Goal: Browse casually: Explore the website without a specific task or goal

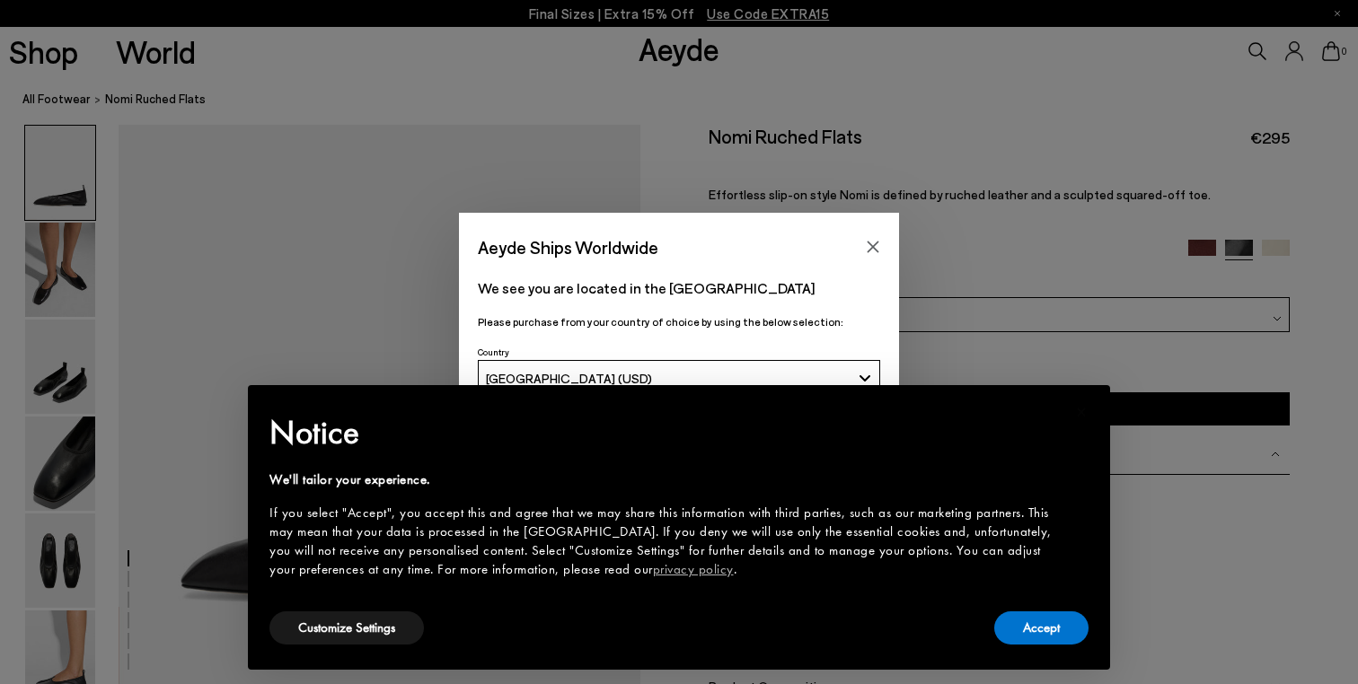
scroll to position [3, 0]
click at [870, 247] on icon "Close" at bounding box center [873, 247] width 14 height 14
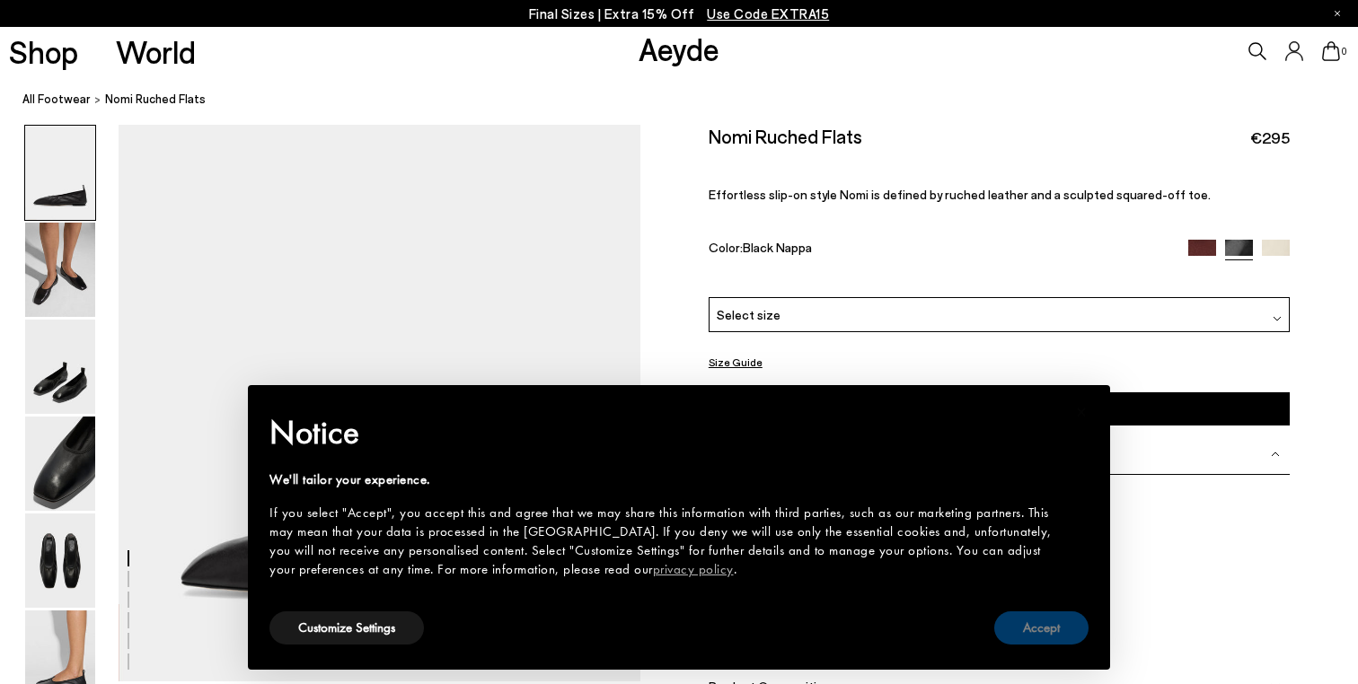
click at [1044, 631] on button "Accept" at bounding box center [1041, 628] width 94 height 33
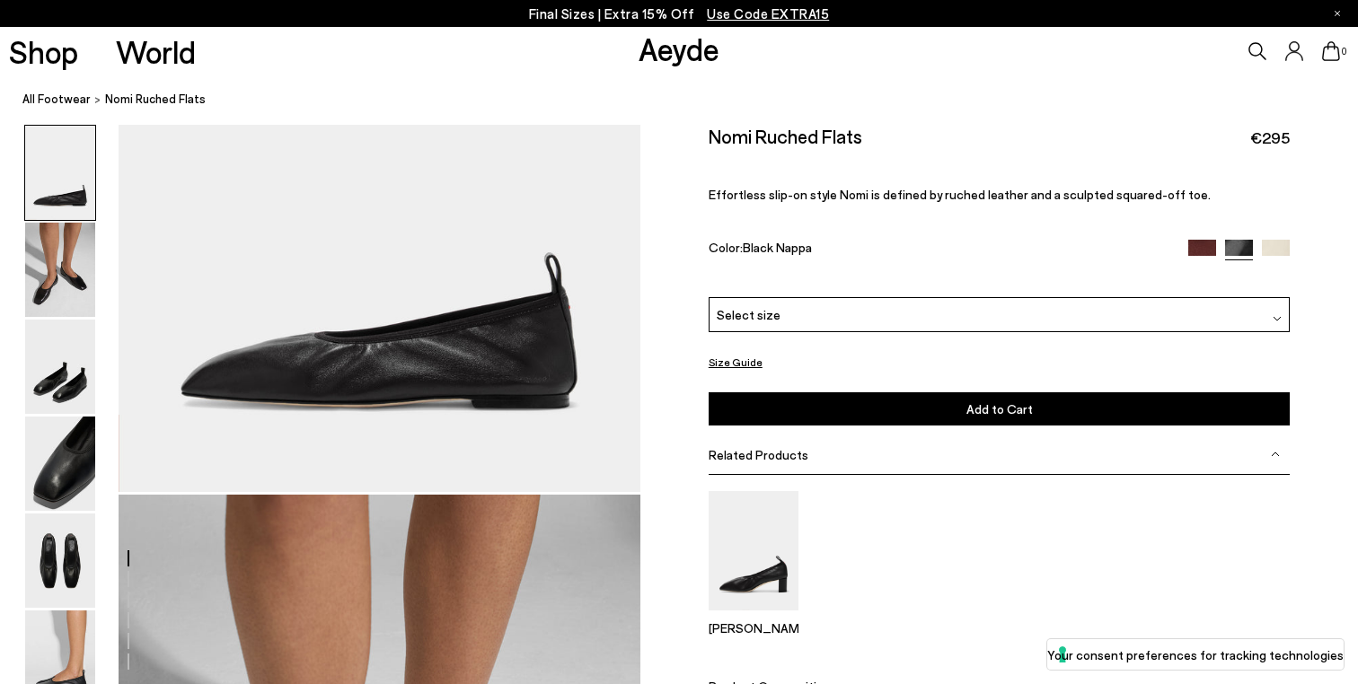
scroll to position [177, 0]
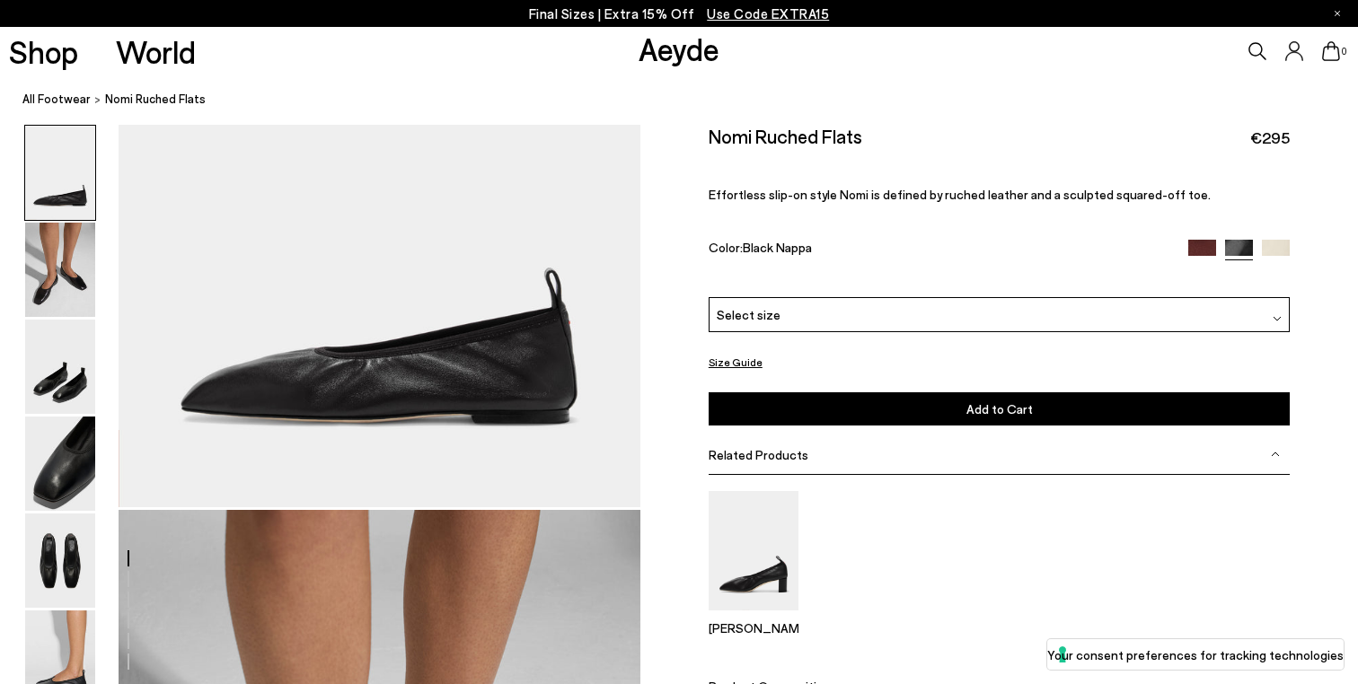
click at [1197, 239] on img at bounding box center [1202, 253] width 28 height 28
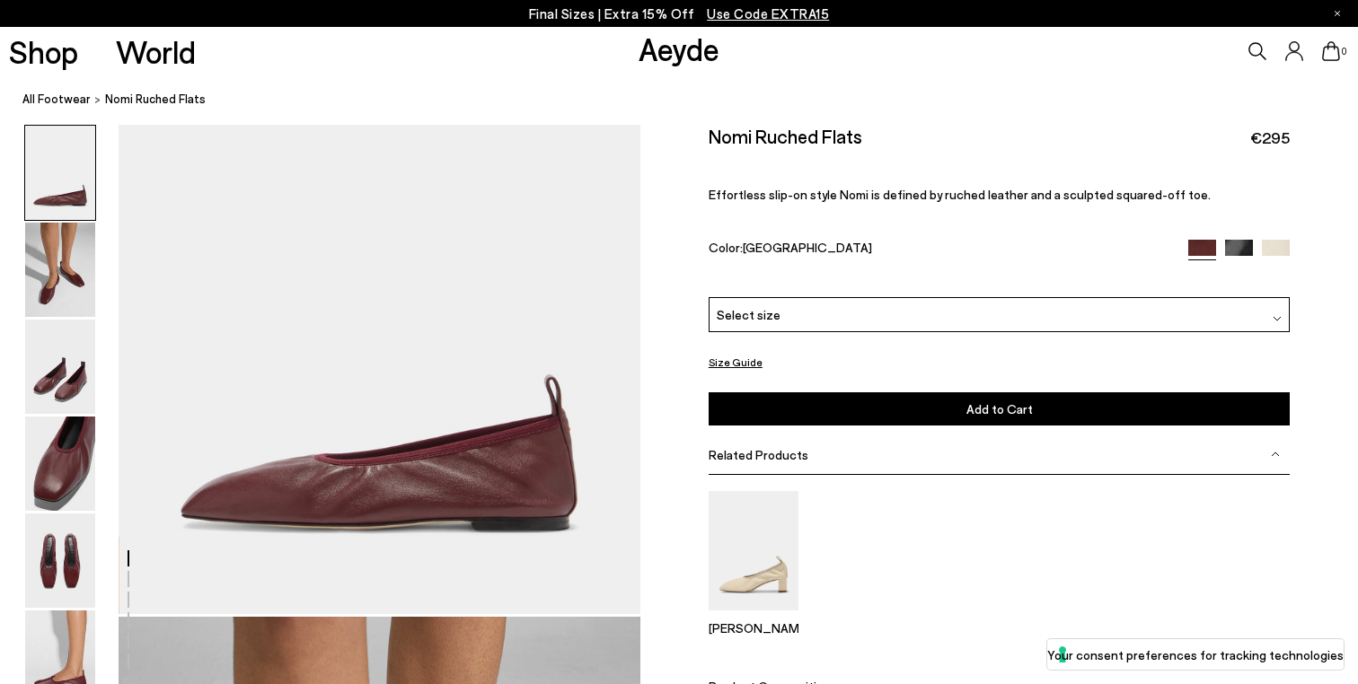
scroll to position [72, 0]
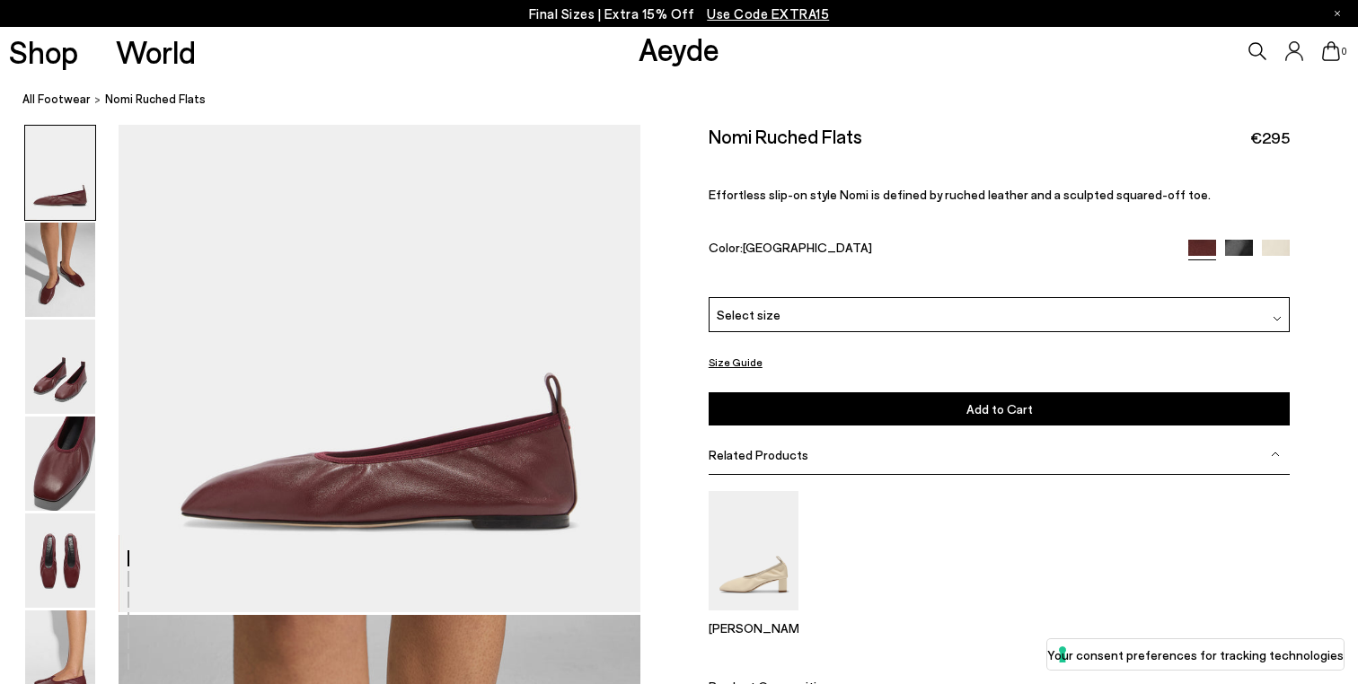
click at [1269, 239] on img at bounding box center [1276, 253] width 28 height 28
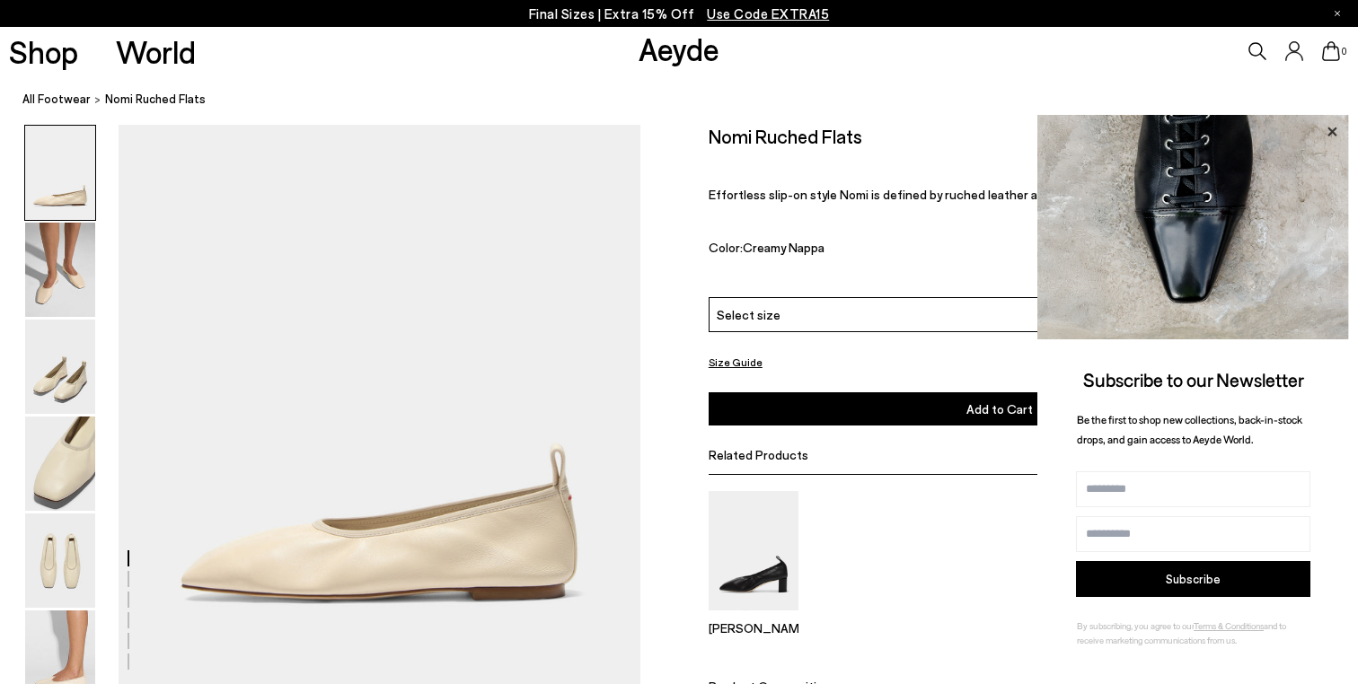
click at [1333, 127] on icon at bounding box center [1331, 131] width 23 height 23
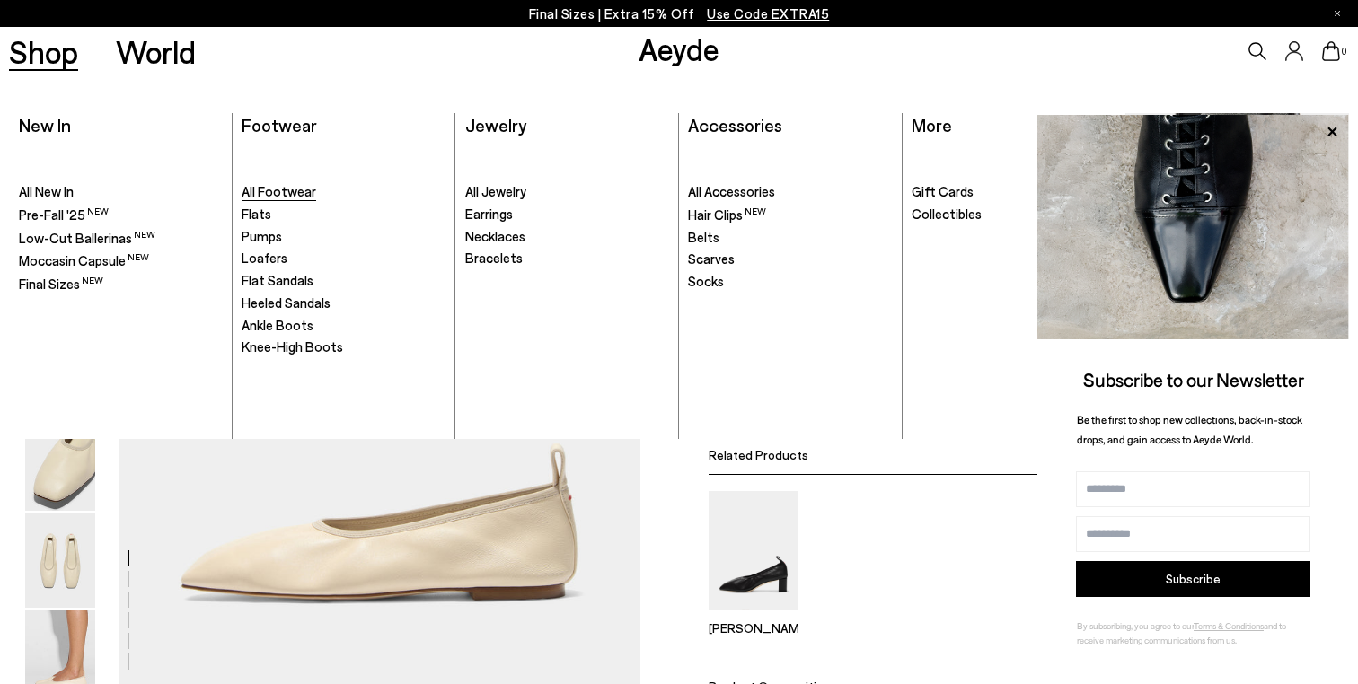
click at [290, 191] on span "All Footwear" at bounding box center [279, 191] width 75 height 16
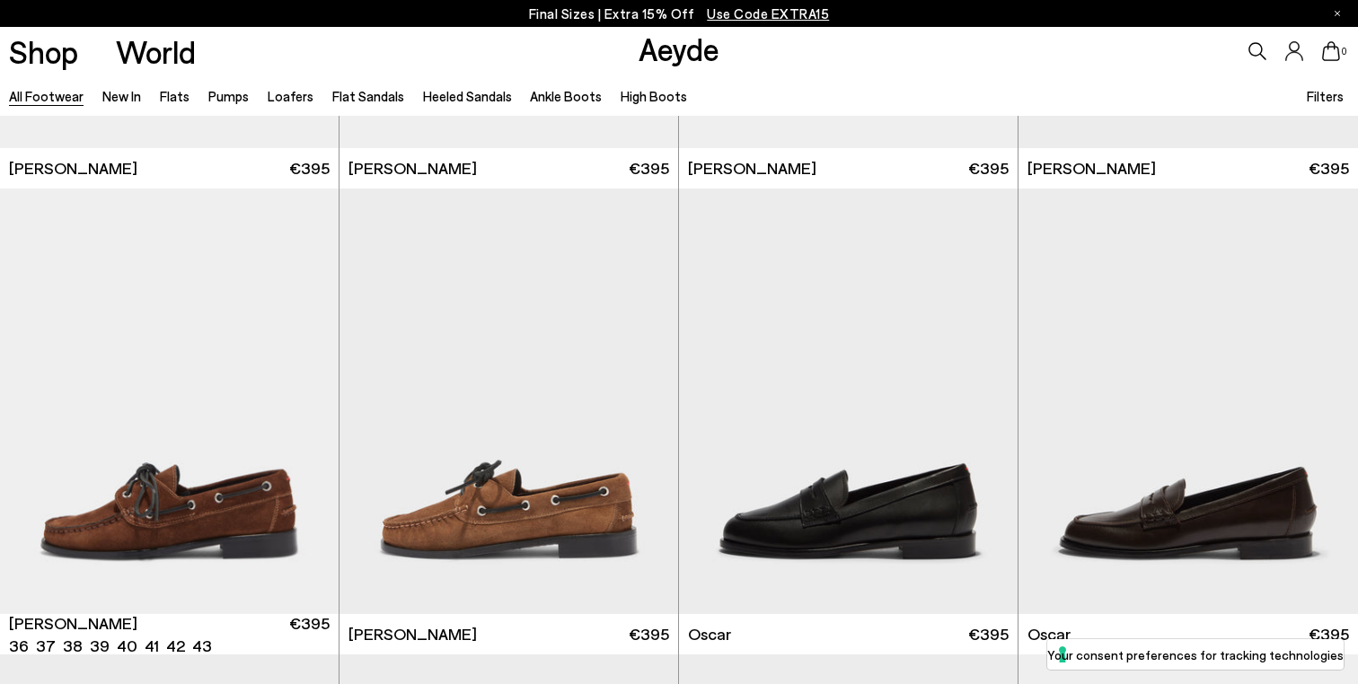
scroll to position [2395, 0]
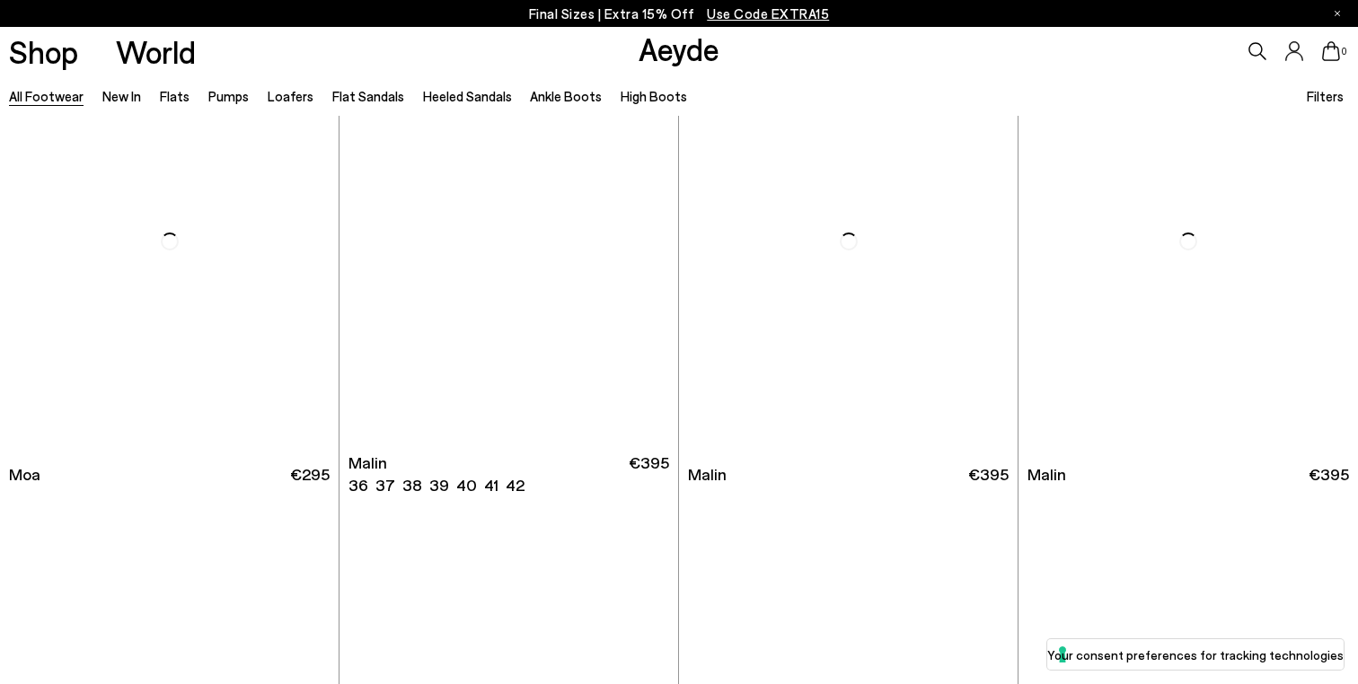
scroll to position [8478, 0]
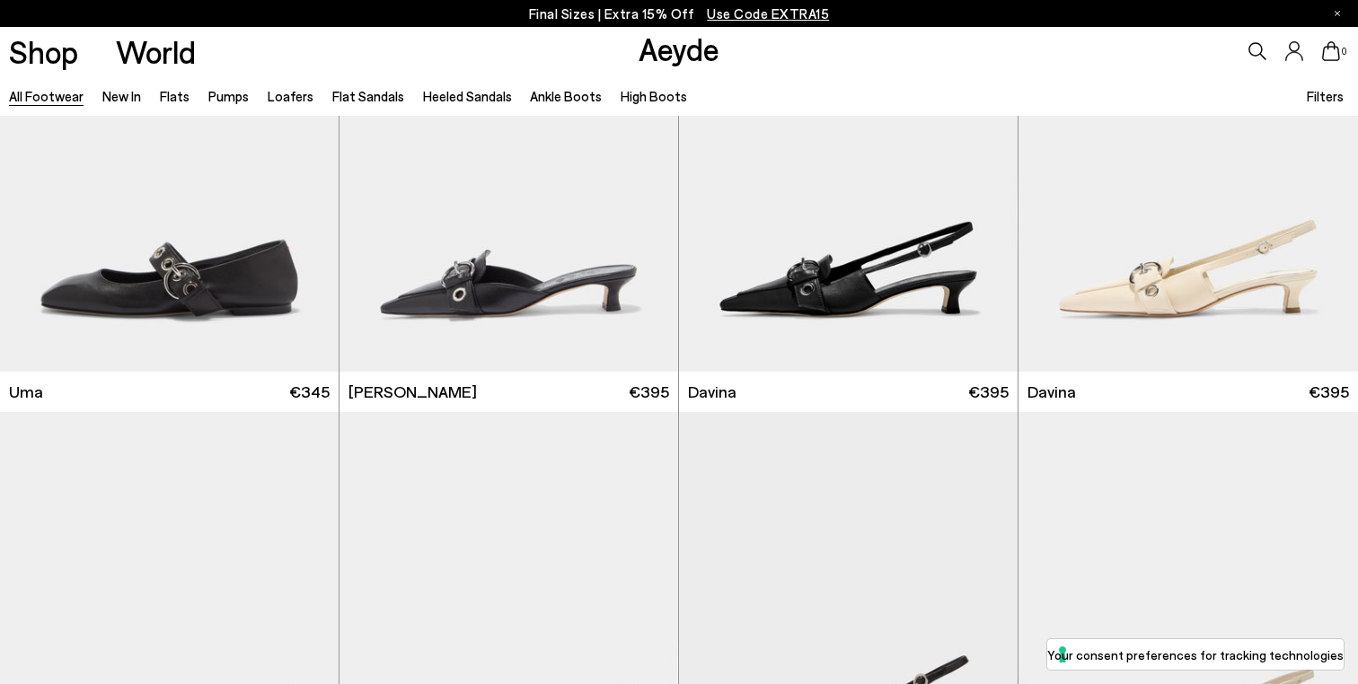
scroll to position [10765, 0]
